Goal: Task Accomplishment & Management: Manage account settings

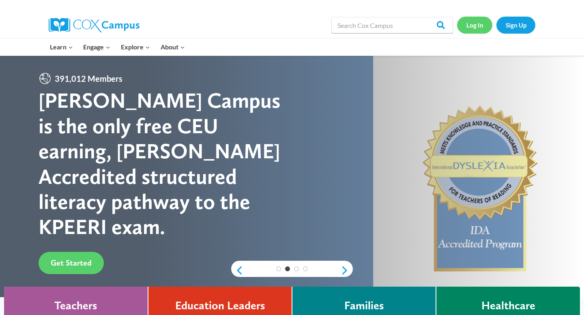
click at [474, 28] on link "Log In" at bounding box center [474, 25] width 35 height 17
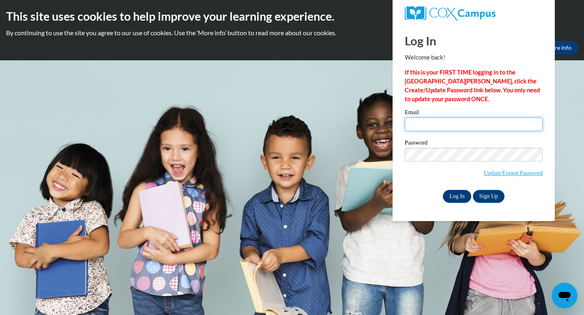
type input "[EMAIL_ADDRESS][DOMAIN_NAME]"
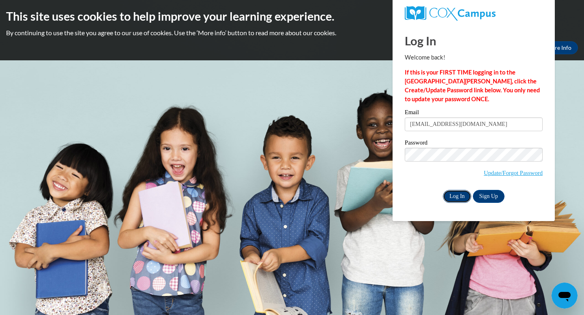
click at [451, 199] on input "Log In" at bounding box center [457, 196] width 28 height 13
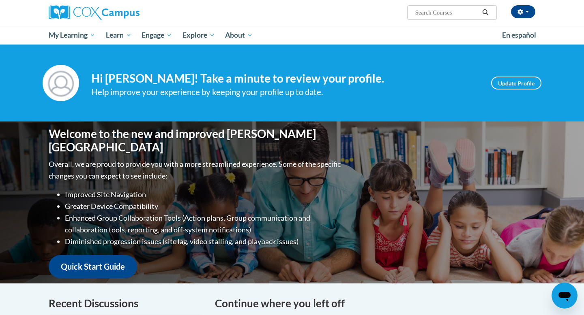
scroll to position [60, 0]
